Goal: Communication & Community: Share content

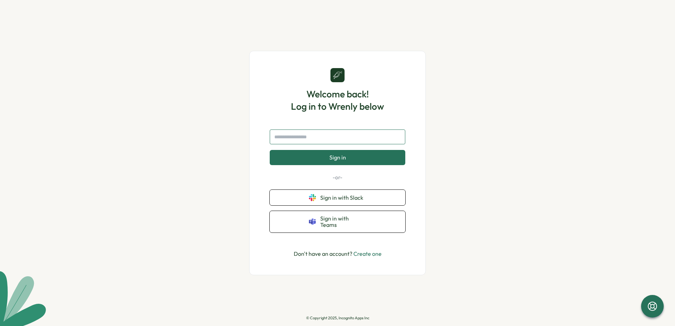
click at [323, 139] on input "text" at bounding box center [338, 137] width 136 height 15
click at [317, 225] on button "Sign in with Teams" at bounding box center [338, 222] width 136 height 22
drag, startPoint x: 291, startPoint y: 130, endPoint x: 291, endPoint y: 134, distance: 3.9
click at [291, 130] on div "Welcome back! Log in to Wrenly below Sign in -or- Sign in with Slack Sign in wi…" at bounding box center [337, 163] width 142 height 190
drag, startPoint x: 291, startPoint y: 137, endPoint x: 295, endPoint y: 144, distance: 9.0
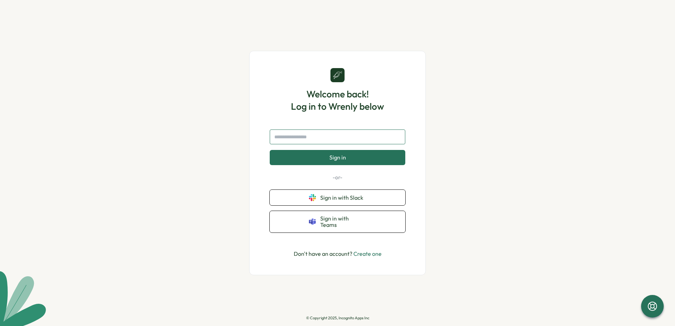
click at [291, 138] on input "text" at bounding box center [338, 137] width 136 height 15
click at [317, 154] on button "Sign in" at bounding box center [338, 157] width 136 height 15
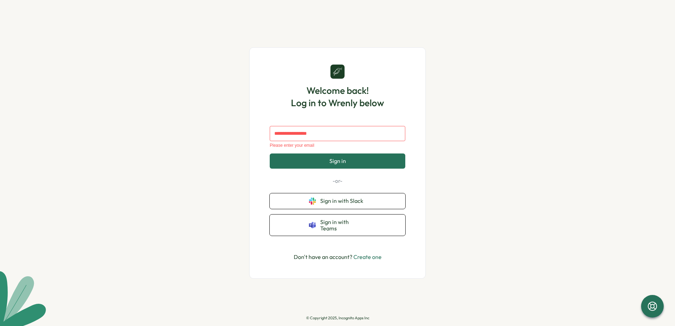
click at [359, 256] on link "Create one" at bounding box center [367, 256] width 28 height 7
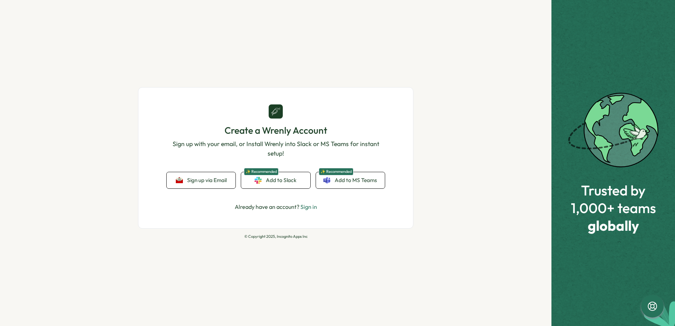
click at [302, 209] on link "Sign in" at bounding box center [308, 206] width 17 height 7
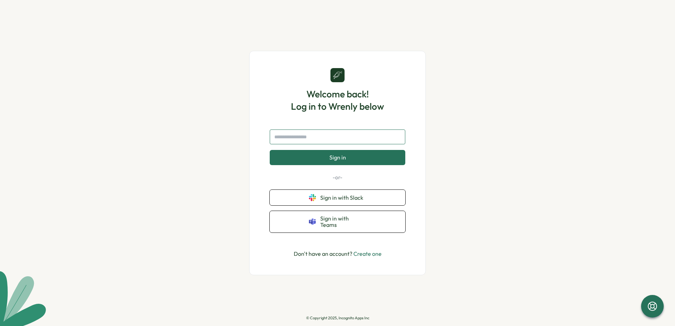
click at [294, 137] on input "text" at bounding box center [338, 137] width 136 height 15
click at [373, 253] on link "Create one" at bounding box center [367, 253] width 28 height 7
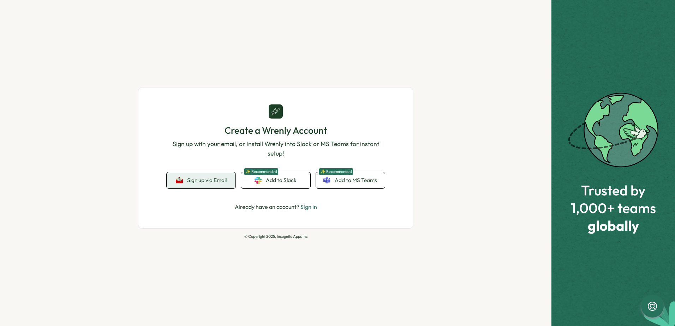
click at [204, 183] on button "Sign up via Email" at bounding box center [201, 180] width 69 height 16
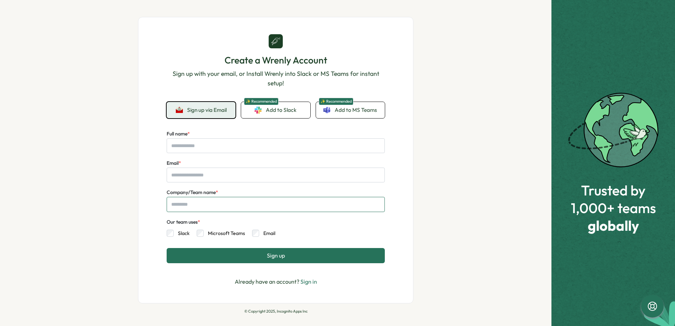
click at [202, 201] on input "Company/Team name *" at bounding box center [276, 204] width 218 height 15
type input "**"
click at [187, 177] on input "Email *" at bounding box center [276, 175] width 218 height 15
type input "**********"
click at [217, 145] on input "Full name *" at bounding box center [276, 145] width 218 height 15
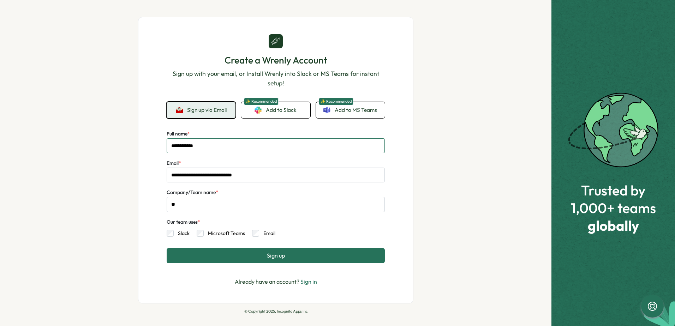
type input "**********"
click at [261, 259] on button "Sign up" at bounding box center [276, 255] width 218 height 15
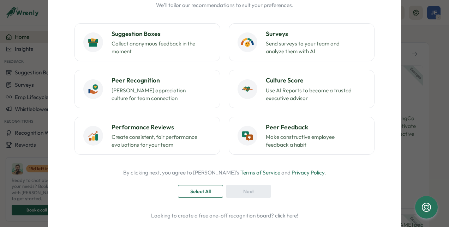
scroll to position [56, 0]
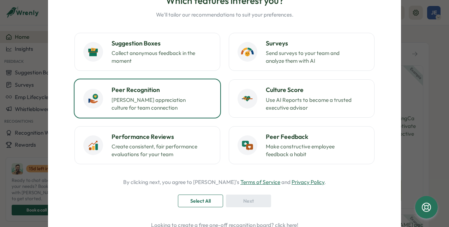
click at [152, 89] on h3 "Peer Recognition" at bounding box center [162, 89] width 100 height 9
click at [246, 204] on span "Next" at bounding box center [248, 201] width 11 height 12
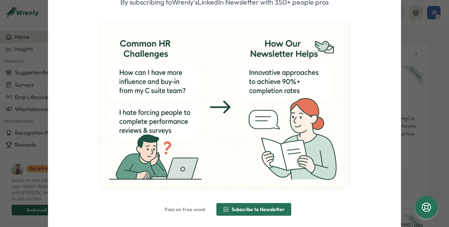
scroll to position [73, 0]
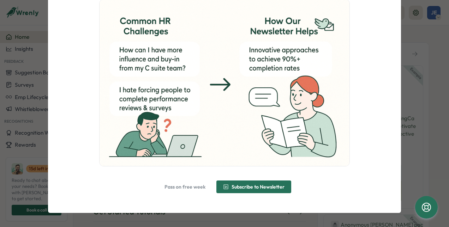
click at [191, 187] on span "Pass on free week" at bounding box center [184, 187] width 41 height 5
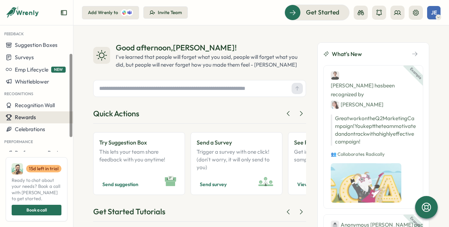
scroll to position [65, 0]
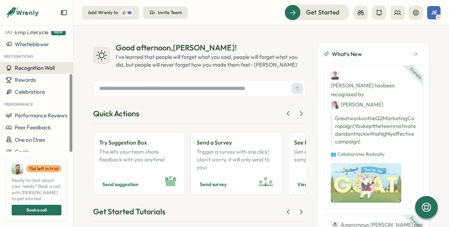
click at [52, 69] on span "Recognition Wall" at bounding box center [35, 68] width 40 height 7
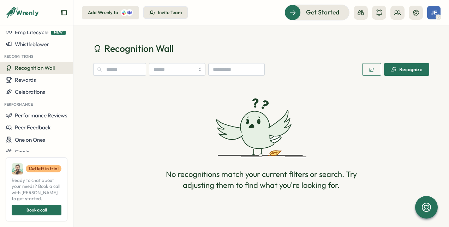
click at [400, 70] on div "Recognize" at bounding box center [407, 70] width 32 height 6
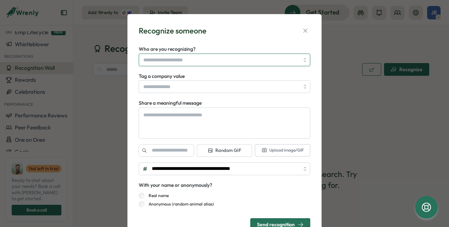
type textarea "*"
drag, startPoint x: 233, startPoint y: 60, endPoint x: 225, endPoint y: 62, distance: 8.0
click at [225, 62] on input "Who are you recognizing?" at bounding box center [221, 60] width 156 height 12
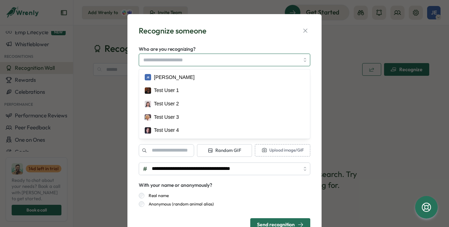
click at [225, 59] on input "Who are you recognizing?" at bounding box center [221, 60] width 156 height 12
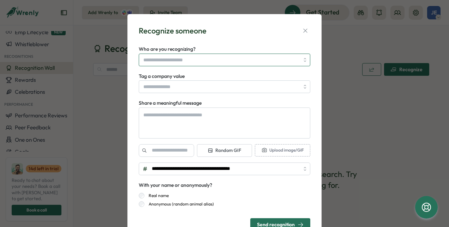
click at [225, 59] on input "Who are you recognizing?" at bounding box center [221, 60] width 156 height 12
type input "******"
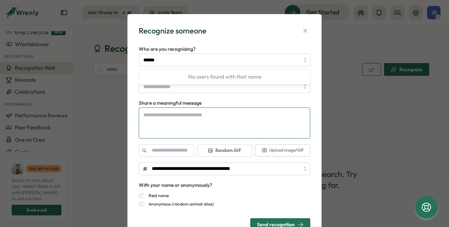
click at [214, 115] on textarea "Share a meaningful message" at bounding box center [224, 123] width 171 height 31
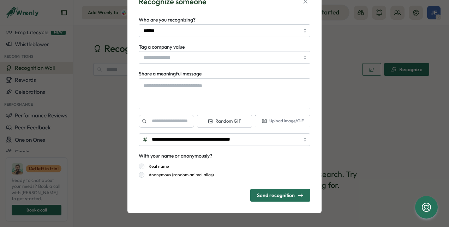
click at [356, 138] on div "**********" at bounding box center [224, 113] width 449 height 227
click at [305, 5] on button "button" at bounding box center [305, 1] width 10 height 10
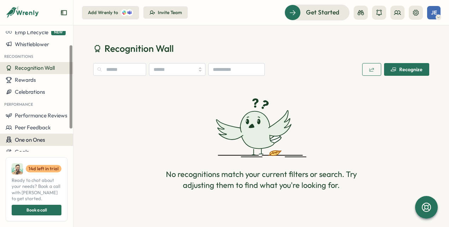
scroll to position [0, 0]
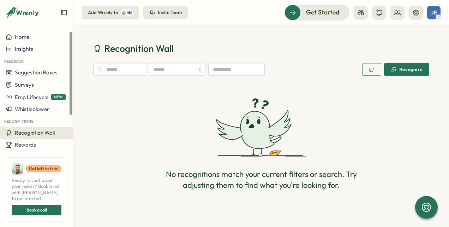
click at [38, 137] on button "Recognition Wall" at bounding box center [36, 133] width 73 height 12
click at [40, 135] on span "Recognition Wall" at bounding box center [35, 133] width 40 height 7
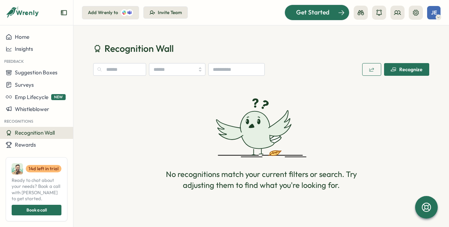
click at [315, 16] on span "Get Started" at bounding box center [312, 12] width 33 height 9
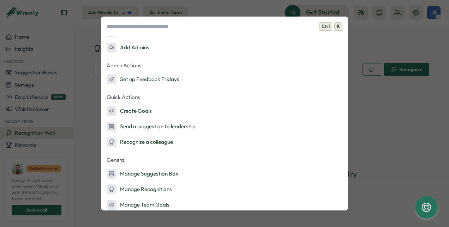
scroll to position [124, 0]
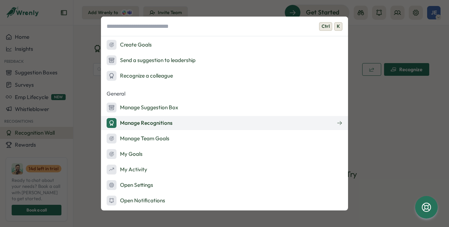
click at [181, 124] on button "Manage Recognitions" at bounding box center [224, 123] width 247 height 14
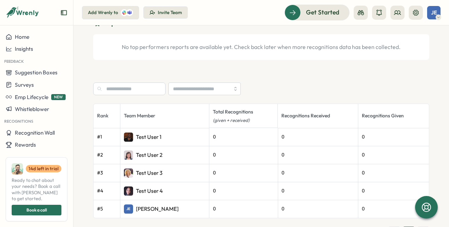
scroll to position [250, 0]
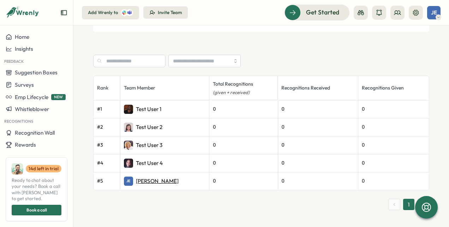
click at [166, 182] on p "James Eniola" at bounding box center [157, 181] width 43 height 8
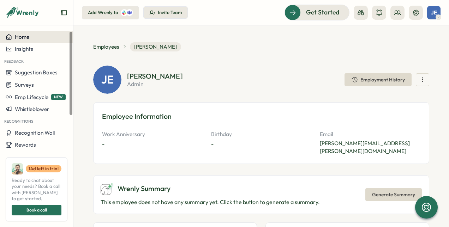
click at [32, 42] on button "Home" at bounding box center [36, 37] width 73 height 12
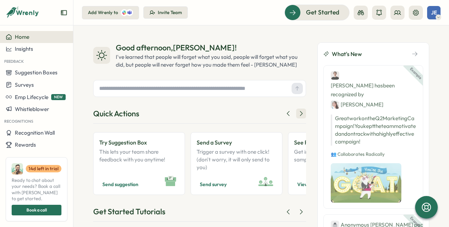
click at [299, 117] on icon at bounding box center [300, 113] width 7 height 7
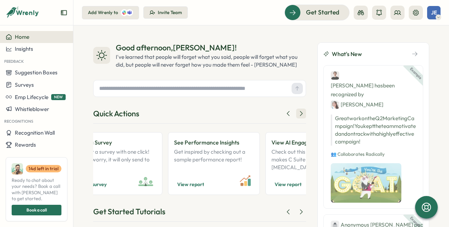
click at [298, 116] on icon at bounding box center [300, 113] width 7 height 7
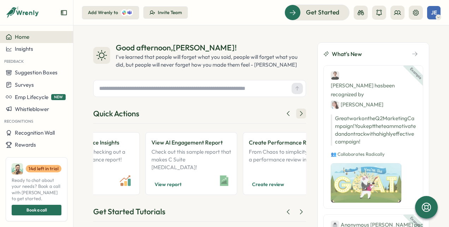
click at [300, 115] on icon at bounding box center [301, 114] width 2 height 5
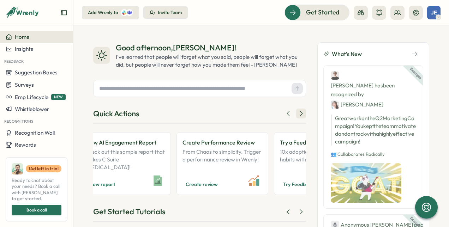
scroll to position [0, 360]
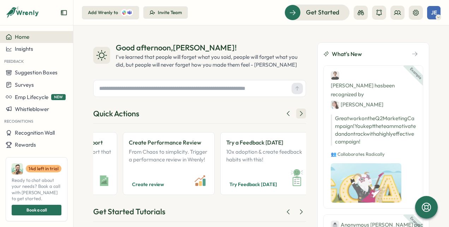
click at [299, 116] on icon at bounding box center [300, 113] width 7 height 7
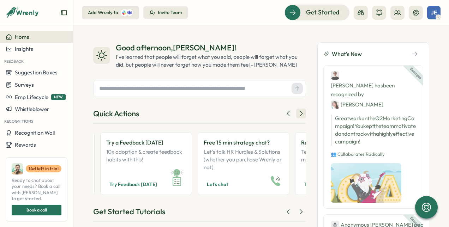
click at [299, 116] on icon at bounding box center [300, 113] width 7 height 7
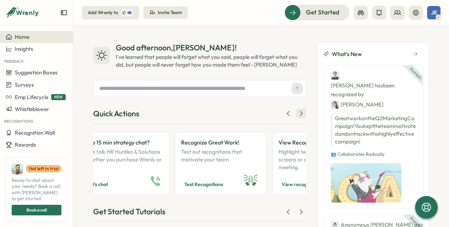
click at [299, 118] on button at bounding box center [301, 114] width 10 height 10
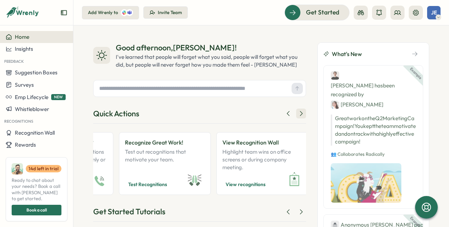
scroll to position [0, 661]
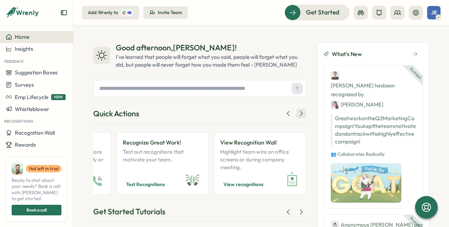
click at [299, 118] on button at bounding box center [301, 114] width 10 height 10
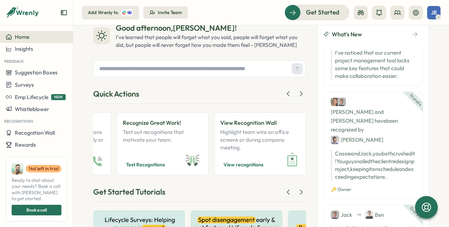
scroll to position [0, 0]
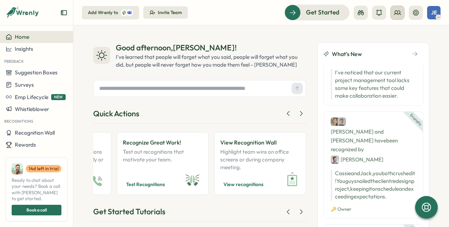
drag, startPoint x: 403, startPoint y: 13, endPoint x: 400, endPoint y: 16, distance: 3.8
click at [402, 13] on button at bounding box center [397, 13] width 14 height 14
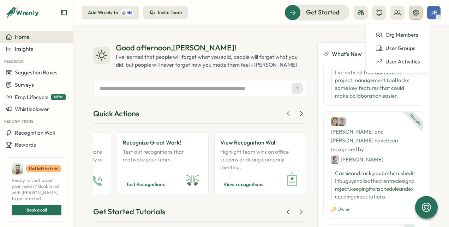
click at [411, 13] on button at bounding box center [416, 13] width 14 height 14
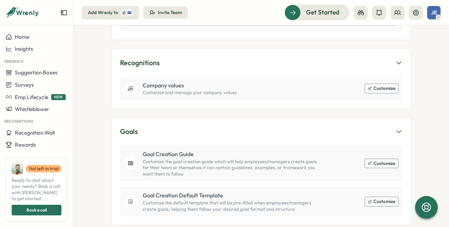
scroll to position [446, 0]
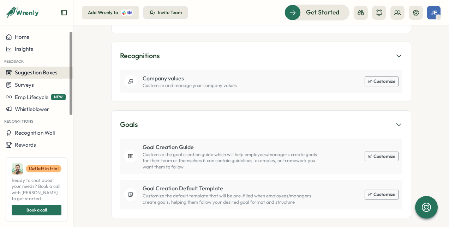
click at [43, 74] on span "Suggestion Boxes" at bounding box center [36, 72] width 43 height 7
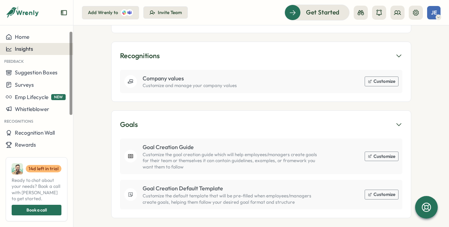
click at [12, 46] on button "Insights" at bounding box center [36, 49] width 73 height 12
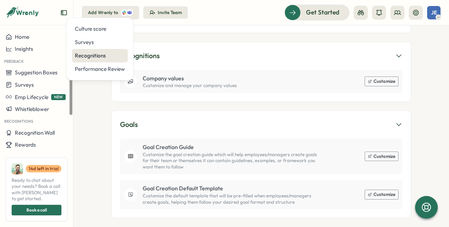
click at [83, 54] on div "Recognitions" at bounding box center [100, 56] width 50 height 8
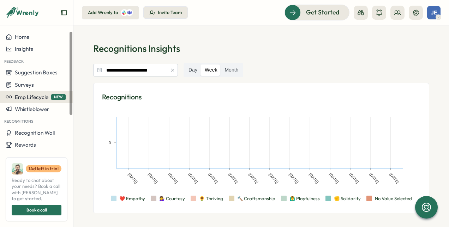
click at [45, 96] on span "Emp Lifecycle" at bounding box center [32, 97] width 34 height 7
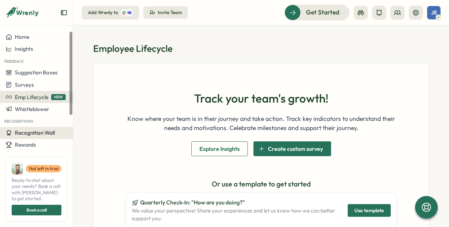
click at [38, 131] on span "Recognition Wall" at bounding box center [35, 133] width 40 height 7
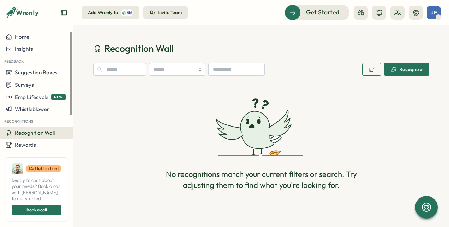
click at [414, 68] on div "Recognize" at bounding box center [407, 70] width 32 height 6
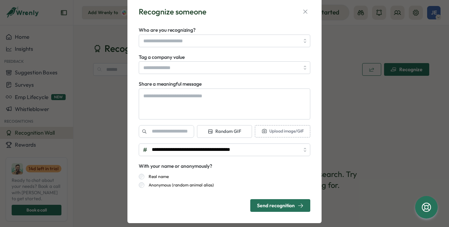
scroll to position [29, 0]
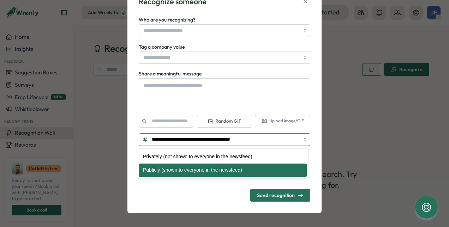
click at [199, 140] on input "**********" at bounding box center [224, 139] width 171 height 13
click at [200, 141] on input "**********" at bounding box center [224, 139] width 171 height 13
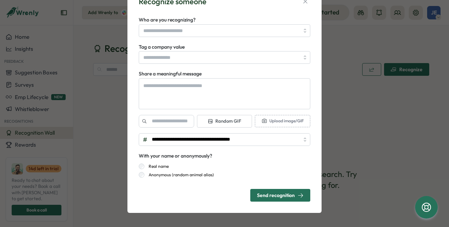
click at [288, 200] on span "Send recognition" at bounding box center [280, 195] width 47 height 12
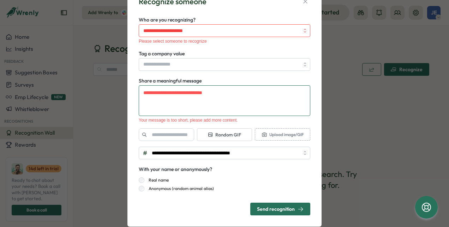
type textarea "*"
click at [163, 88] on textarea "Share a meaningful message" at bounding box center [224, 100] width 171 height 31
type textarea "*"
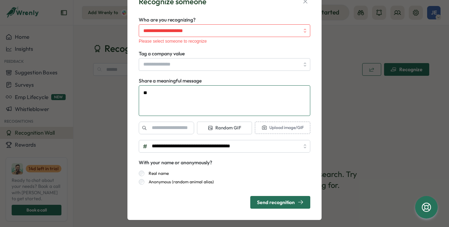
type textarea "**"
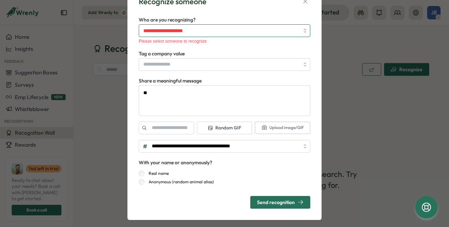
type textarea "*"
click at [170, 30] on input "Who are you recognizing?" at bounding box center [221, 31] width 156 height 12
drag, startPoint x: 199, startPoint y: 32, endPoint x: 138, endPoint y: 33, distance: 61.1
click at [139, 33] on div "****" at bounding box center [224, 30] width 171 height 13
drag, startPoint x: 152, startPoint y: 27, endPoint x: 135, endPoint y: 22, distance: 18.0
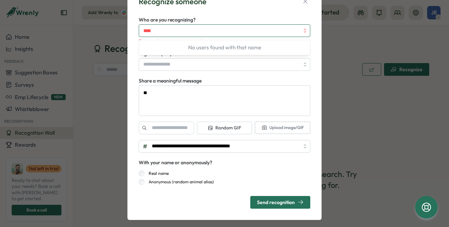
click at [136, 22] on div "**********" at bounding box center [224, 102] width 177 height 218
type input "*"
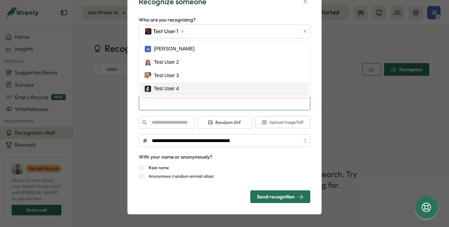
click at [237, 107] on textarea "**" at bounding box center [224, 95] width 171 height 31
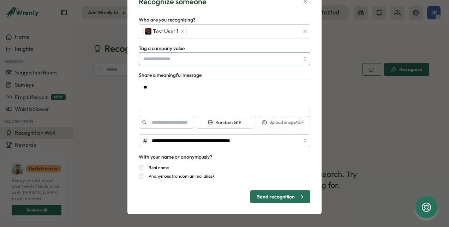
click at [215, 57] on input "Tag a company value" at bounding box center [224, 59] width 171 height 13
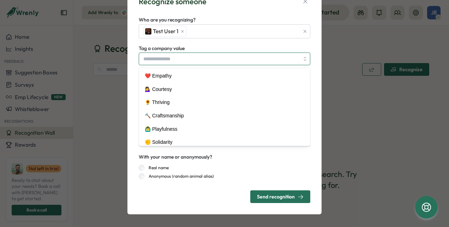
type textarea "*"
type input "**********"
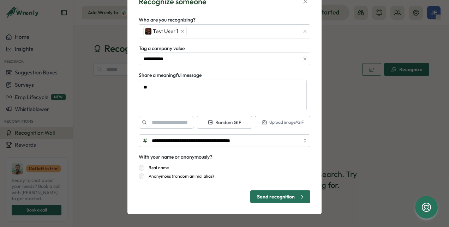
click at [262, 198] on div "Send recognition" at bounding box center [280, 197] width 47 height 6
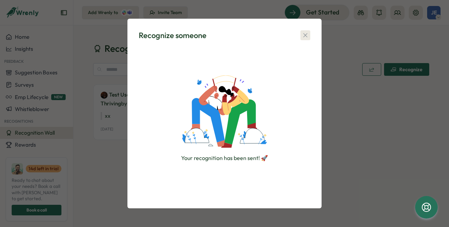
click at [302, 37] on icon "button" at bounding box center [305, 35] width 7 height 7
